Goal: Book appointment/travel/reservation

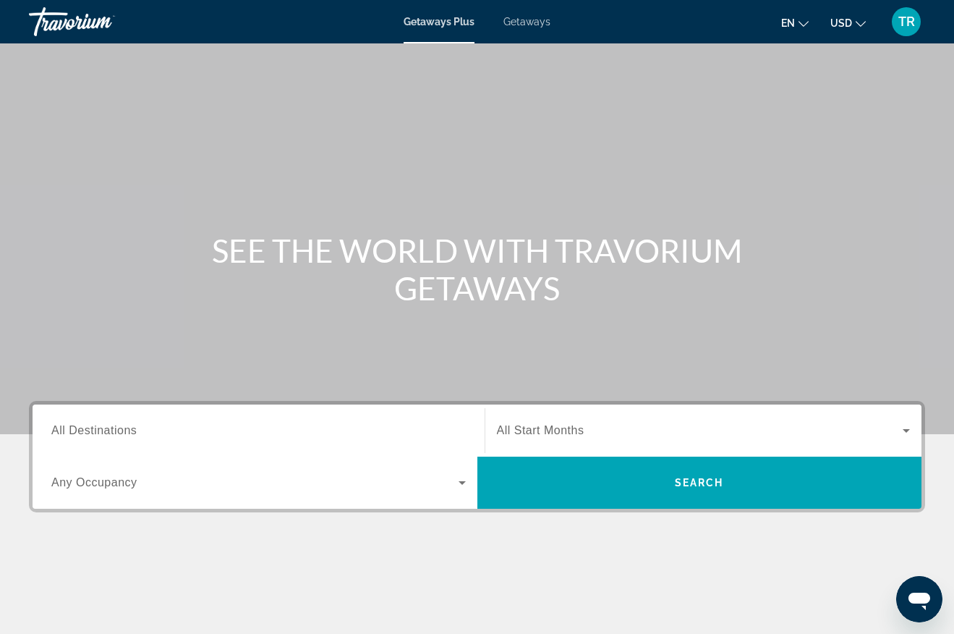
click at [529, 26] on span "Getaways" at bounding box center [526, 22] width 47 height 12
click at [54, 427] on span "All Destinations" at bounding box center [93, 430] width 85 height 12
click at [54, 427] on input "Destination All Destinations" at bounding box center [258, 430] width 414 height 17
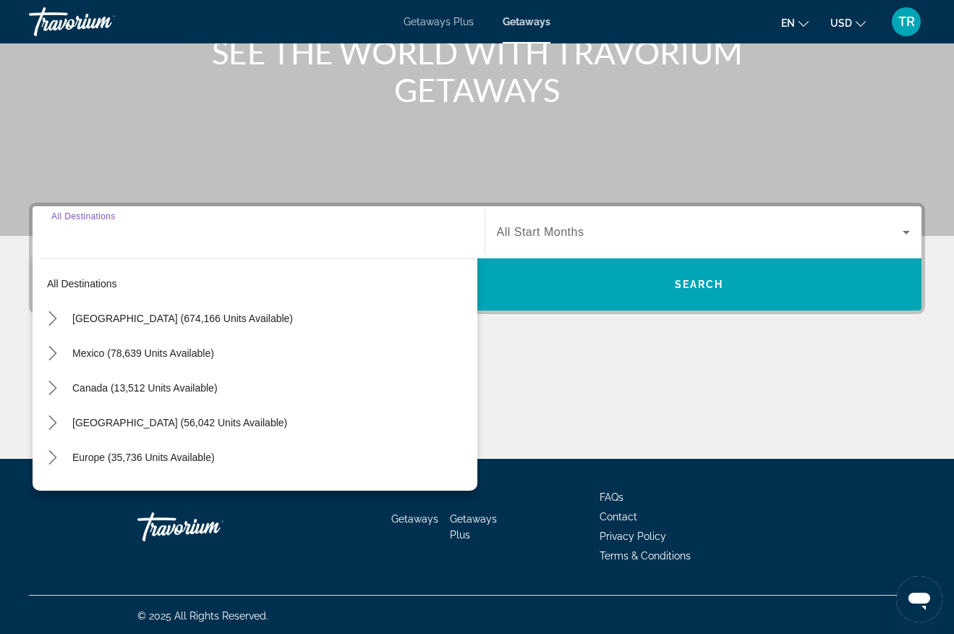
scroll to position [200, 0]
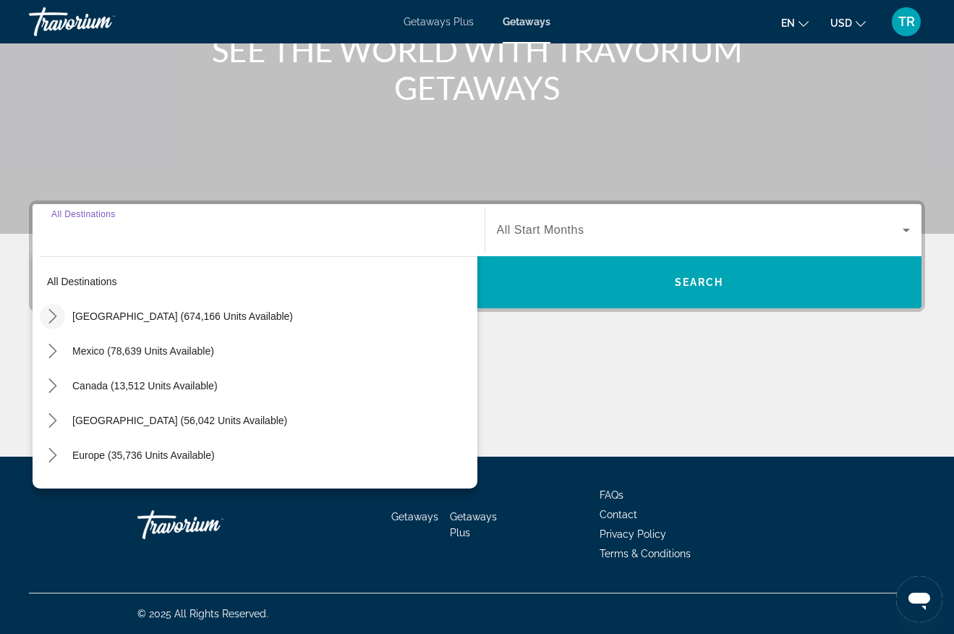
click at [49, 316] on icon "Toggle United States (674,166 units available) submenu" at bounding box center [53, 316] width 14 height 14
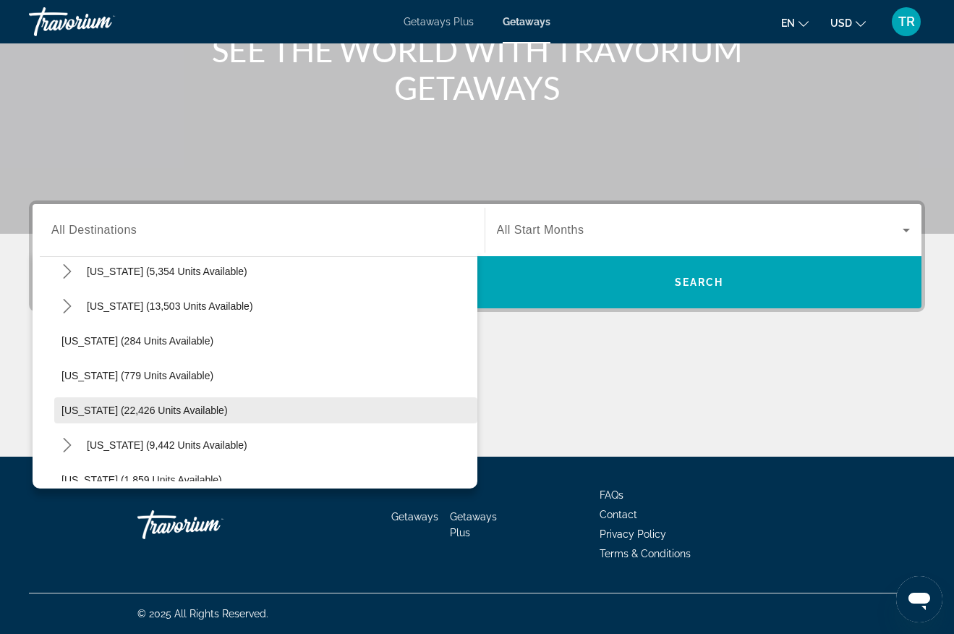
scroll to position [837, 0]
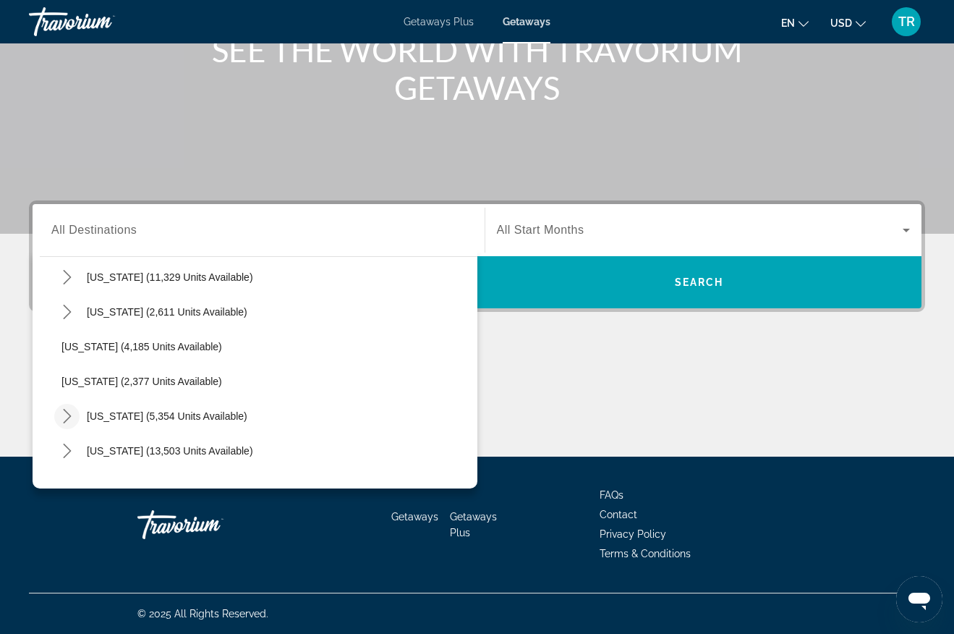
click at [65, 410] on icon "Toggle New York (5,354 units available) submenu" at bounding box center [67, 416] width 8 height 14
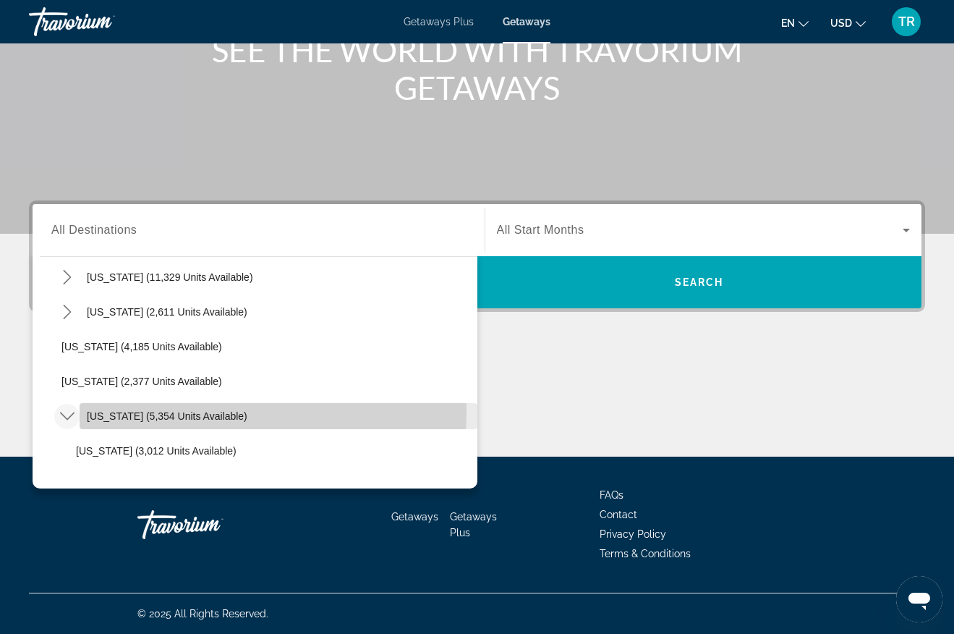
click at [114, 409] on span "Select destination: New York (5,354 units available)" at bounding box center [279, 415] width 398 height 35
type input "**********"
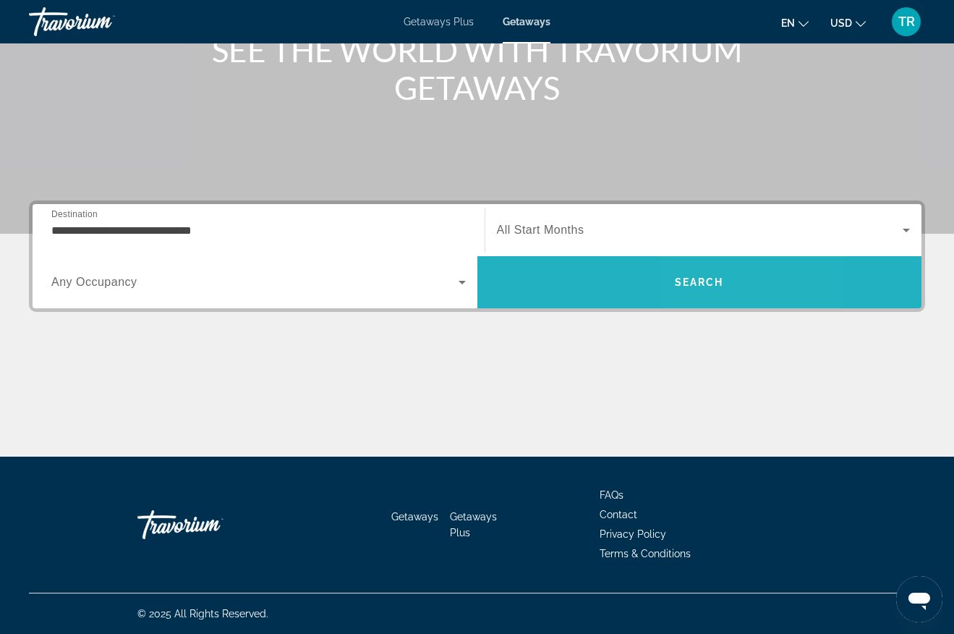
click at [715, 286] on span "Search" at bounding box center [699, 282] width 49 height 12
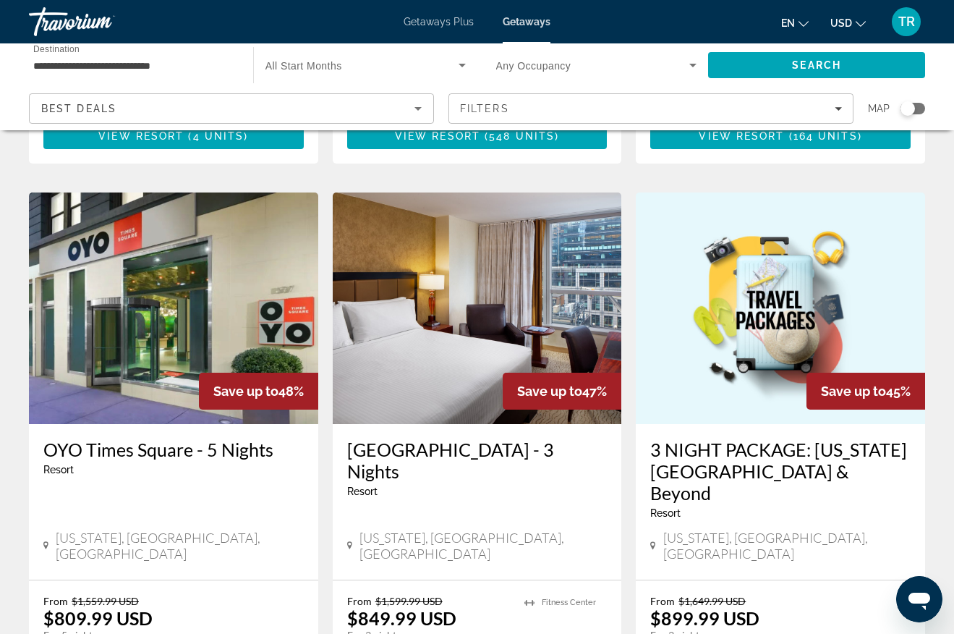
scroll to position [1736, 0]
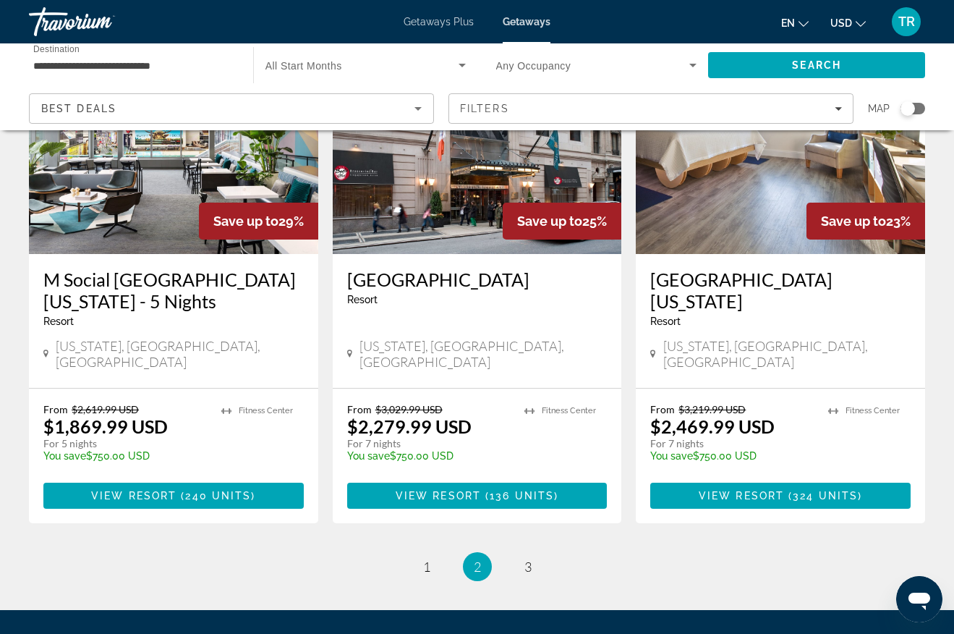
scroll to position [1808, 0]
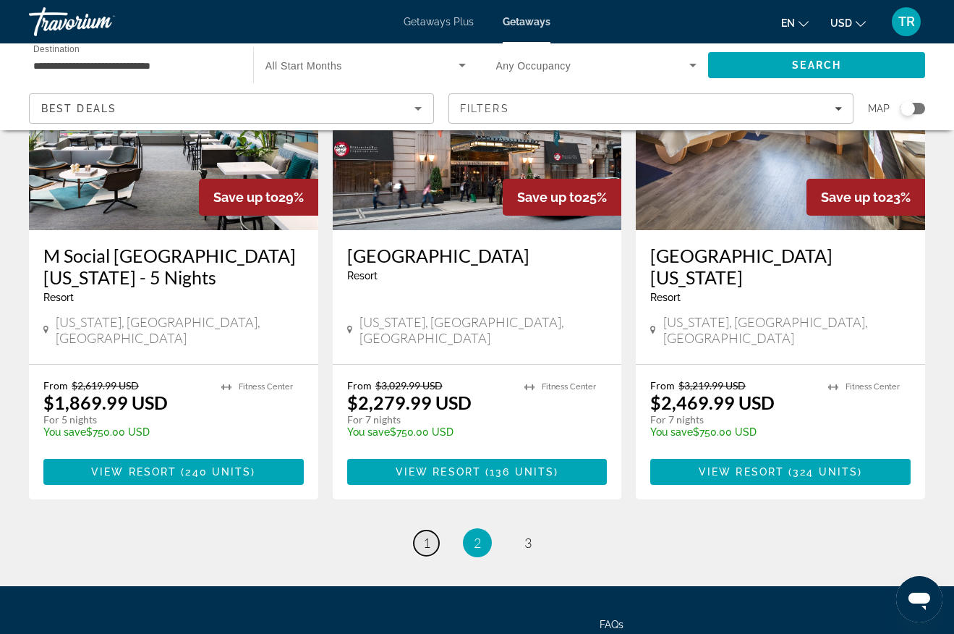
click at [422, 530] on link "page 1" at bounding box center [426, 542] width 25 height 25
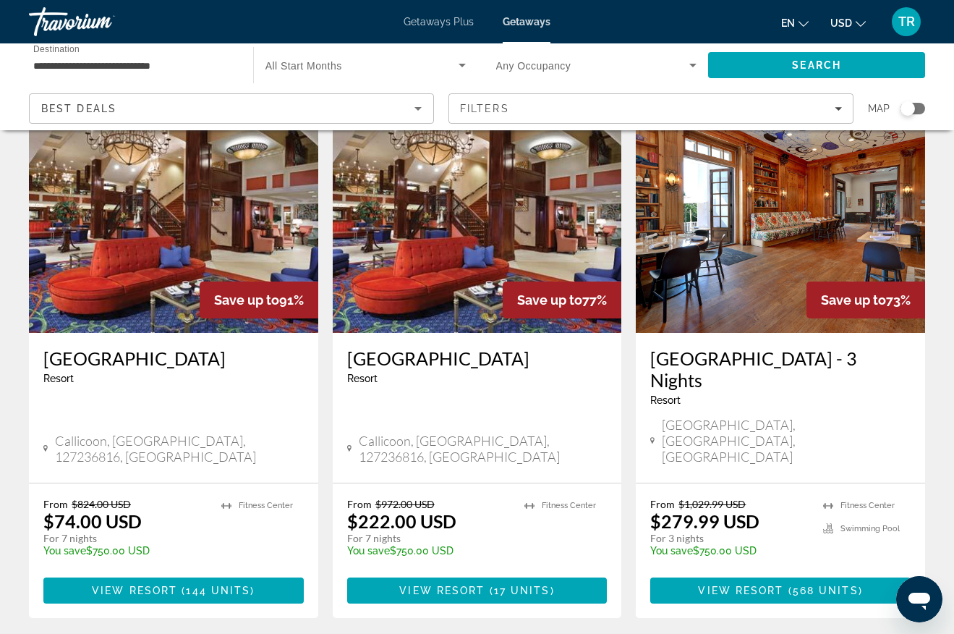
scroll to position [72, 0]
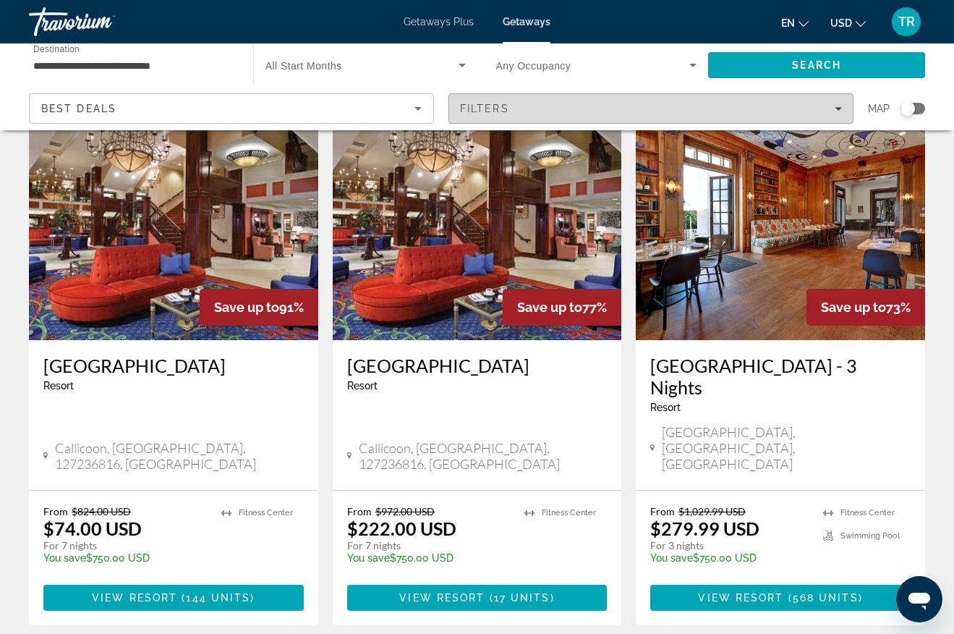
click at [555, 100] on span "Filters" at bounding box center [651, 108] width 404 height 35
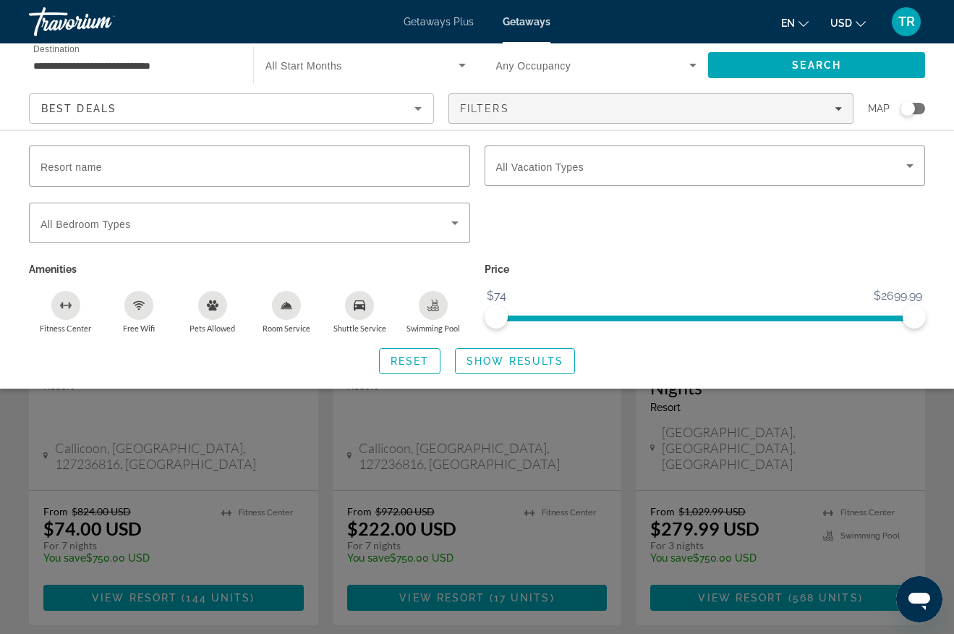
click at [200, 459] on div "Search widget" at bounding box center [477, 425] width 954 height 417
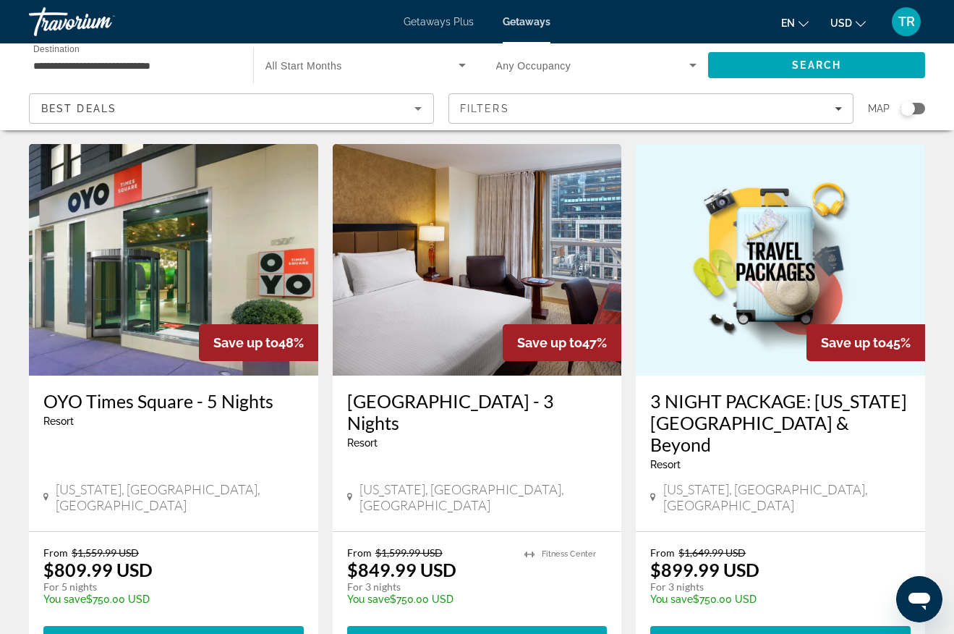
scroll to position [1808, 0]
